Goal: Check status

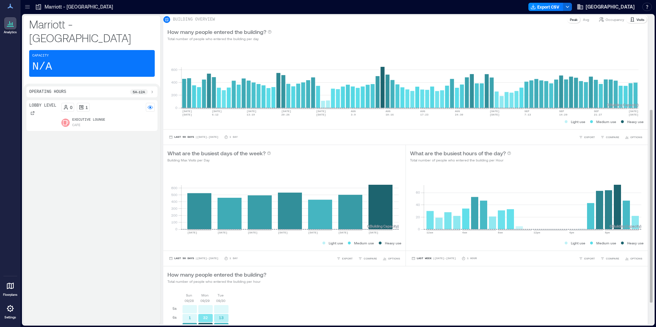
scroll to position [186, 0]
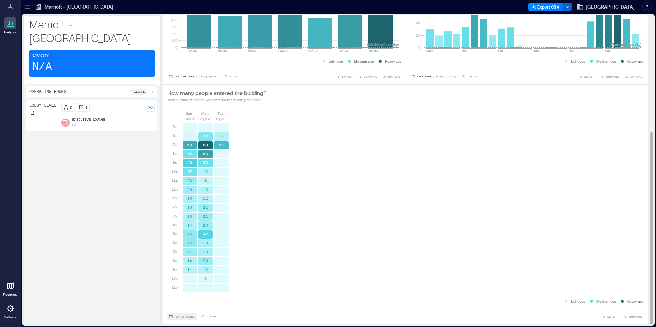
click at [183, 313] on button "[DATE] - [DATE]" at bounding box center [181, 316] width 29 height 7
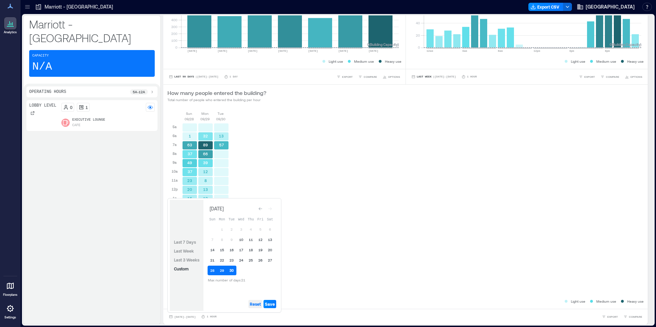
click at [255, 304] on span "Reset" at bounding box center [255, 303] width 11 height 5
click at [233, 271] on button "30" at bounding box center [232, 271] width 10 height 10
click at [222, 269] on button "29" at bounding box center [222, 271] width 10 height 10
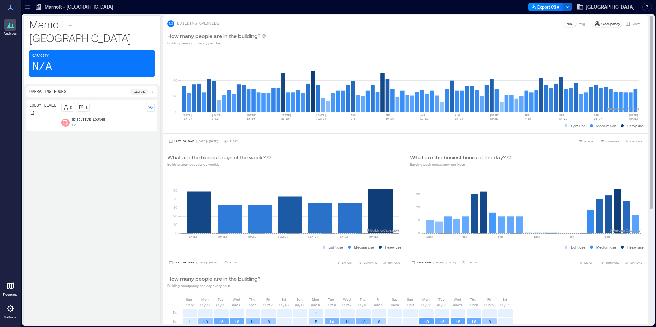
click at [634, 25] on p "Visits" at bounding box center [636, 23] width 8 height 5
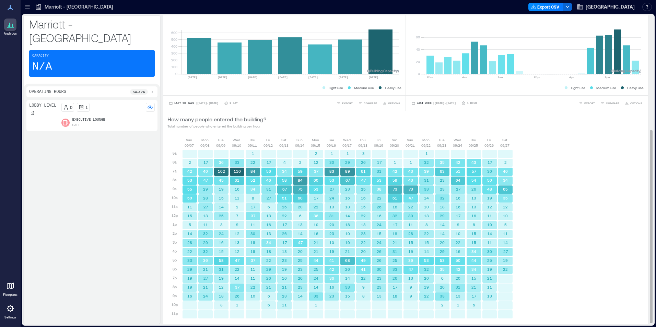
scroll to position [186, 0]
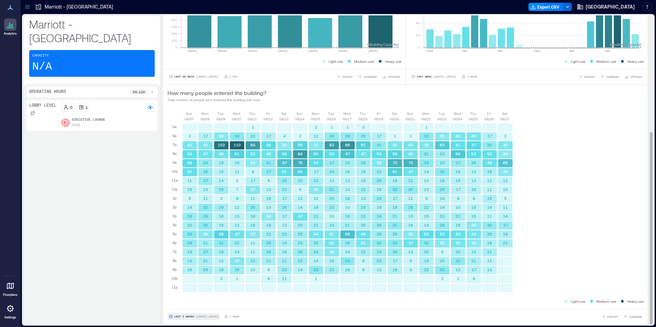
click at [191, 318] on button "Last 3 Weeks | Sep 7 - Sep 27" at bounding box center [193, 316] width 52 height 7
click at [190, 306] on button "Custom" at bounding box center [180, 304] width 17 height 8
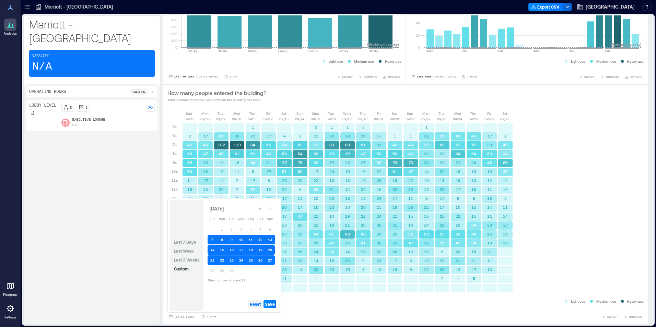
click at [256, 305] on span "Reset" at bounding box center [255, 303] width 11 height 5
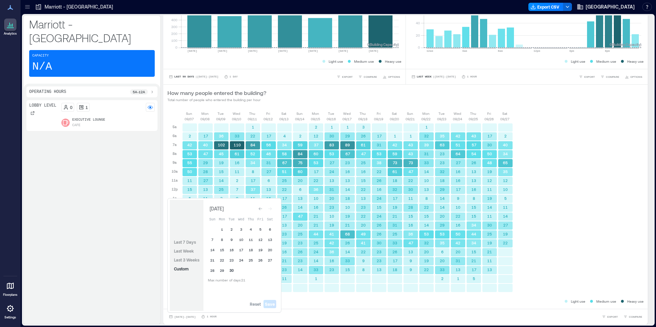
click at [233, 270] on button "30" at bounding box center [232, 271] width 10 height 10
click at [222, 269] on button "29" at bounding box center [222, 271] width 10 height 10
click at [271, 305] on span "Save" at bounding box center [270, 303] width 10 height 5
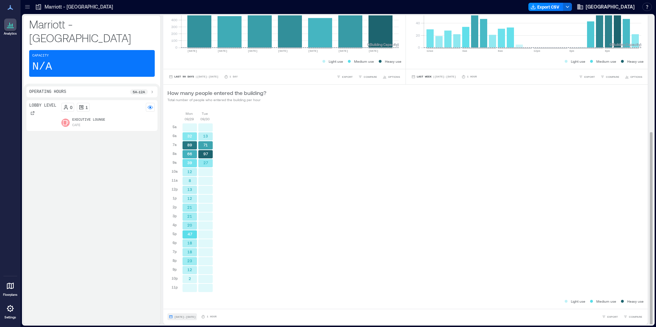
click at [179, 315] on span "Sep 29, 2025 - Sep 30, 2025" at bounding box center [184, 317] width 21 height 4
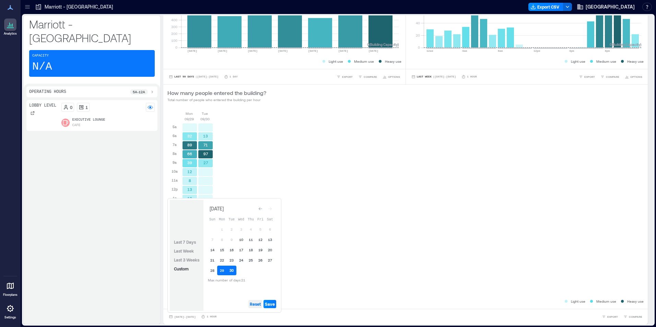
click at [255, 305] on span "Reset" at bounding box center [255, 303] width 11 height 5
click at [224, 272] on button "29" at bounding box center [222, 271] width 10 height 10
click at [233, 268] on button "30" at bounding box center [232, 271] width 10 height 10
click at [214, 270] on button "28" at bounding box center [212, 271] width 10 height 10
click at [274, 303] on span "Save" at bounding box center [270, 303] width 10 height 5
